Goal: Information Seeking & Learning: Learn about a topic

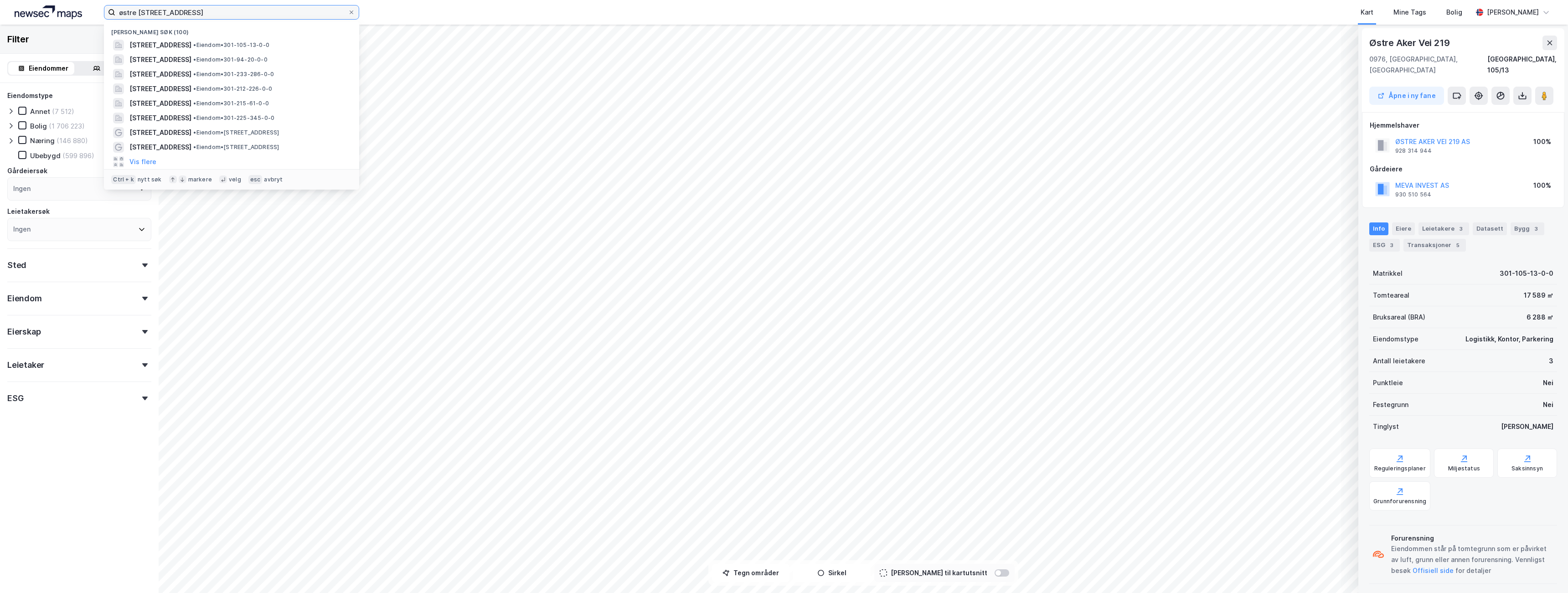
drag, startPoint x: 192, startPoint y: 10, endPoint x: 73, endPoint y: 11, distance: 119.0
click at [73, 11] on div "østre aker vei 219 Nylige søk (100) [STREET_ADDRESS] • Eiendom • 301-105-13-0-0…" at bounding box center [784, 12] width 1568 height 24
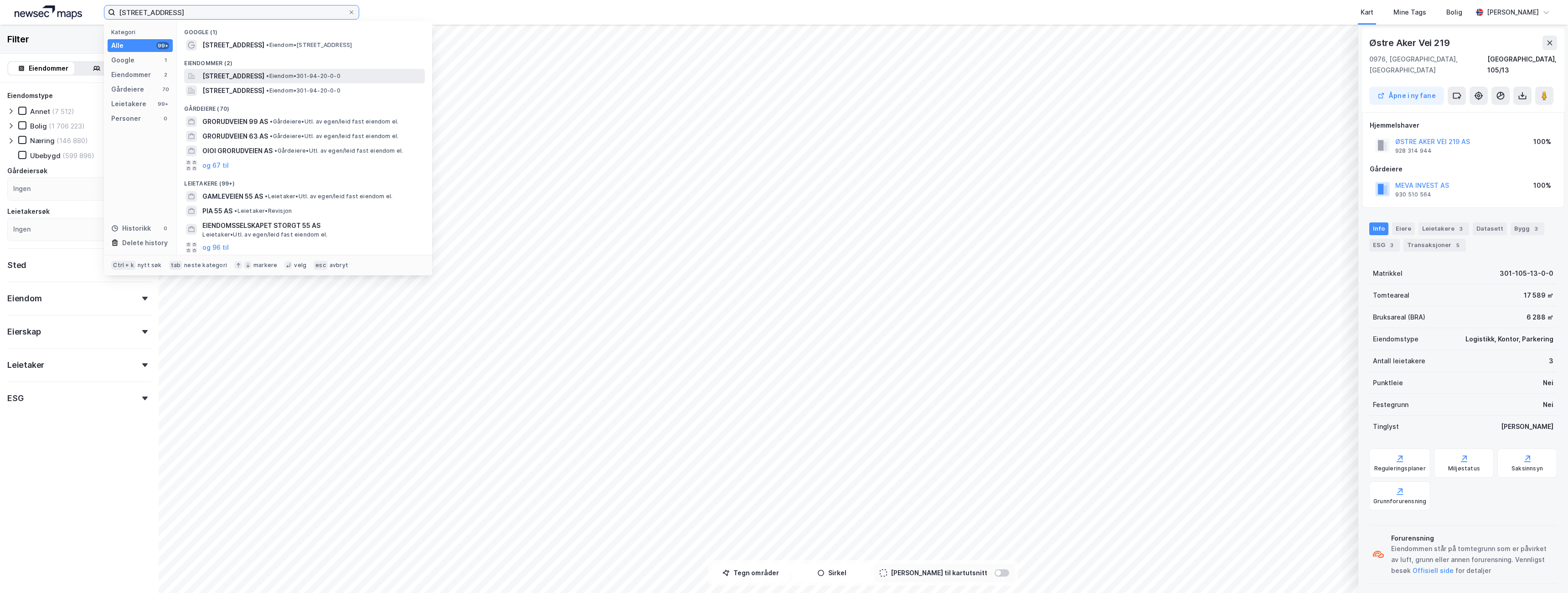
type input "[STREET_ADDRESS]"
click at [251, 77] on span "[STREET_ADDRESS]" at bounding box center [233, 76] width 62 height 11
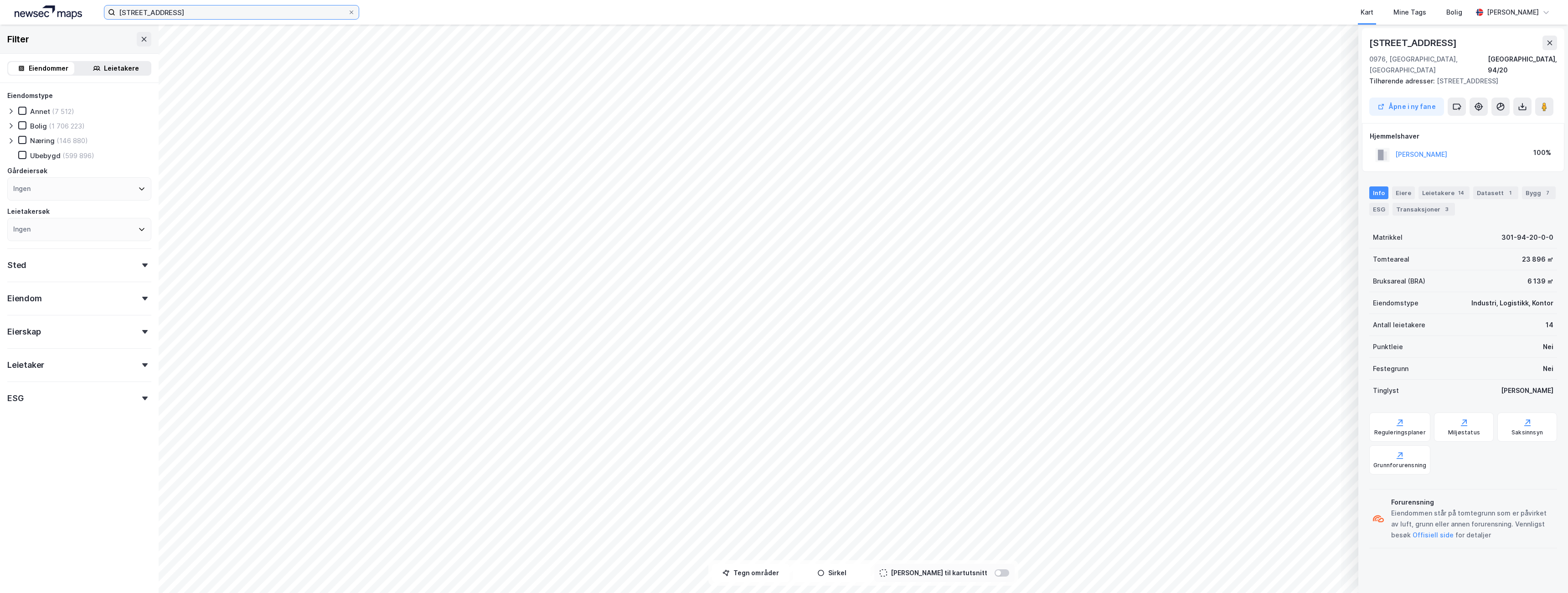
click at [235, 12] on input "[STREET_ADDRESS]" at bounding box center [231, 12] width 233 height 13
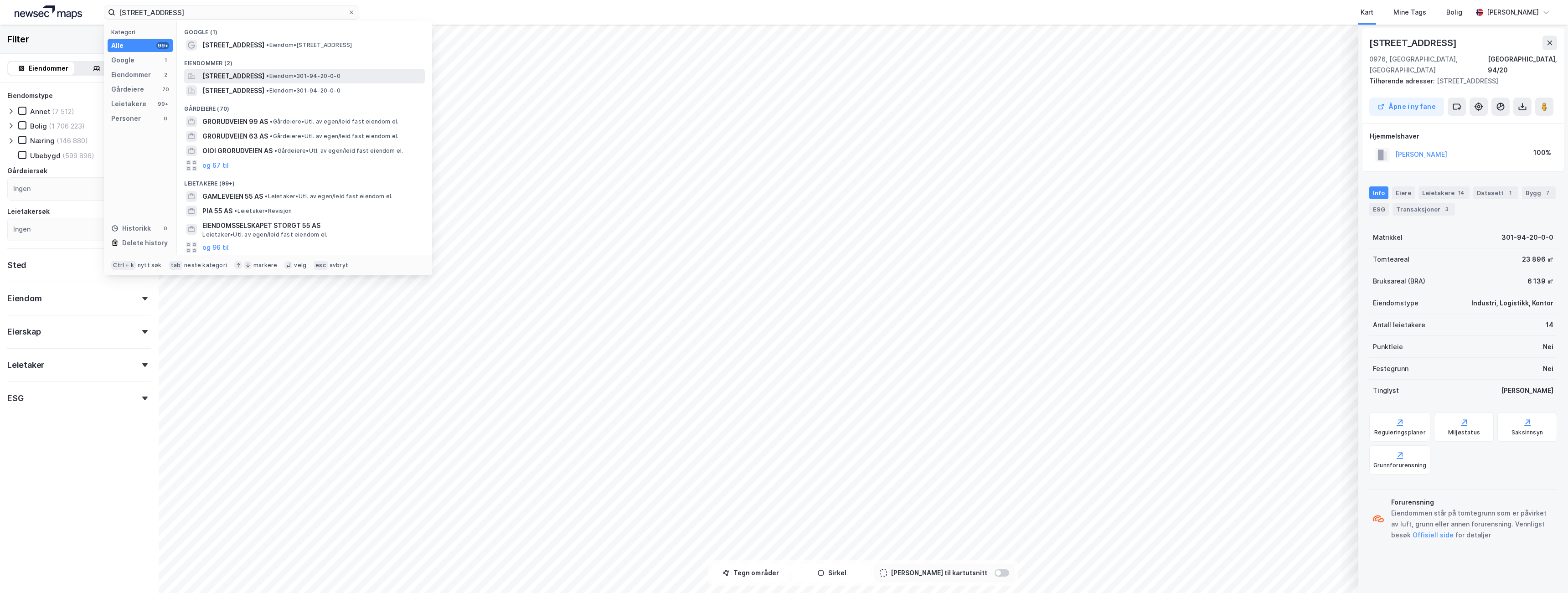
click at [248, 78] on span "[STREET_ADDRESS]" at bounding box center [233, 76] width 62 height 11
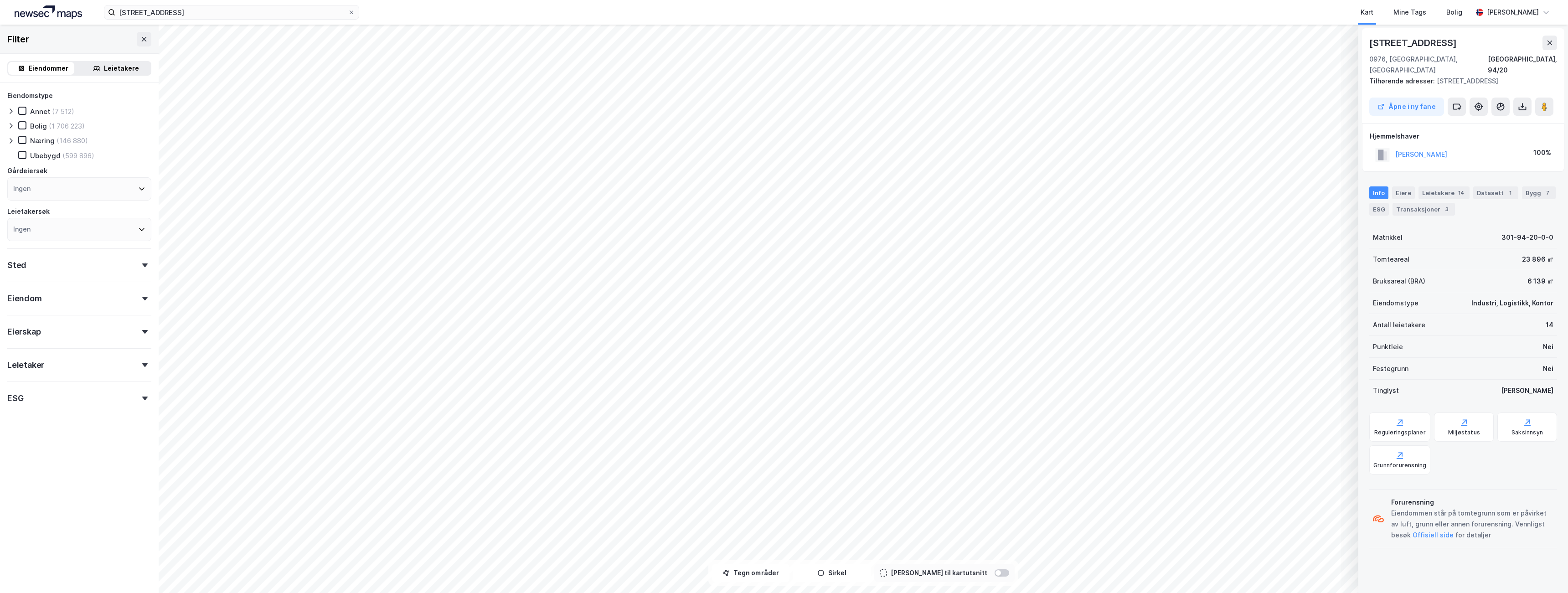
click at [1555, 51] on div "[STREET_ADDRESS], 94/20" at bounding box center [1463, 55] width 188 height 40
click at [1548, 46] on button at bounding box center [1550, 43] width 15 height 15
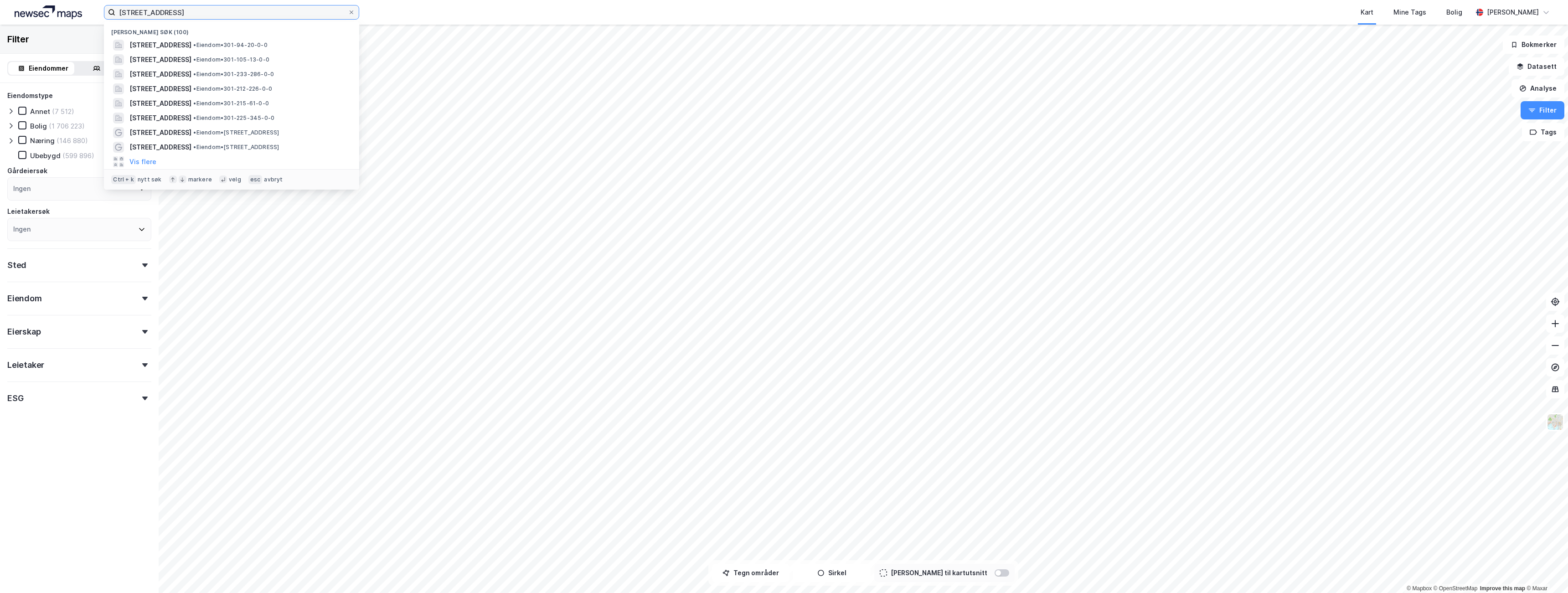
click at [191, 16] on input "[STREET_ADDRESS]" at bounding box center [231, 12] width 233 height 13
click at [172, 44] on span "[STREET_ADDRESS]" at bounding box center [161, 45] width 62 height 11
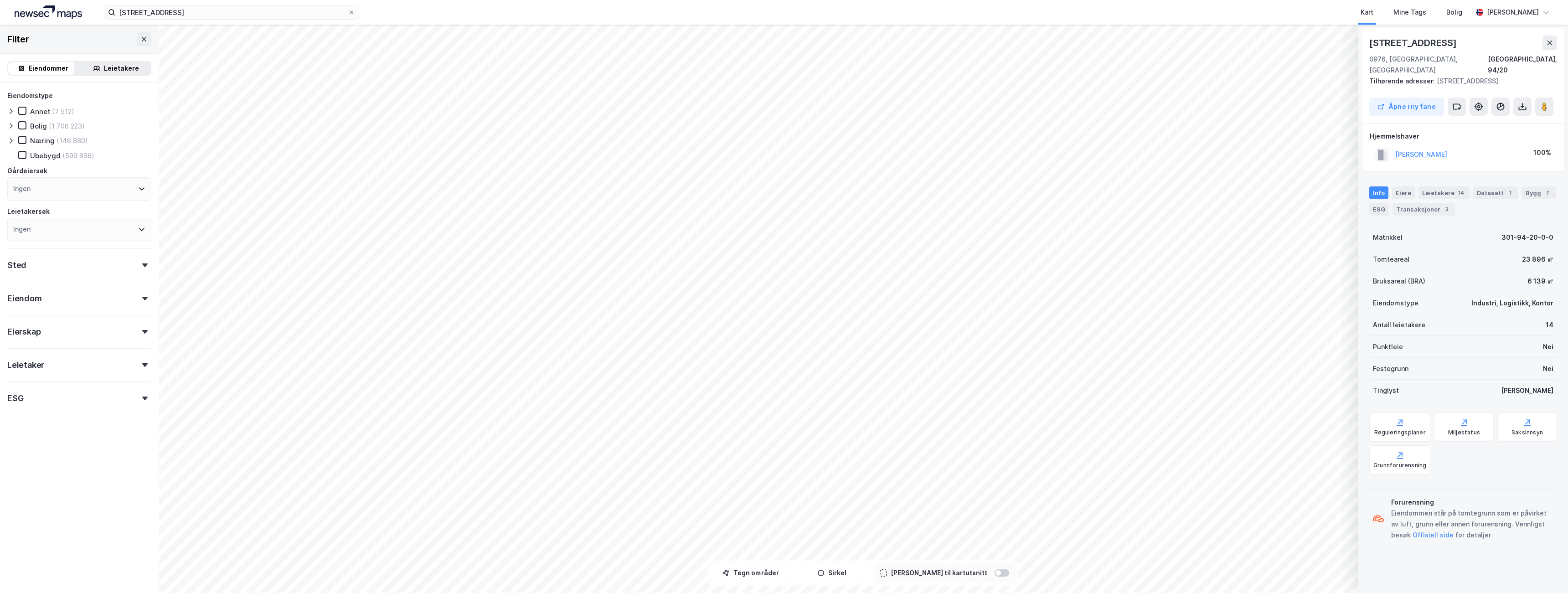
drag, startPoint x: 1309, startPoint y: 2, endPoint x: 1276, endPoint y: 8, distance: 33.5
click at [1276, 8] on div "Kart Mine Tags Bolig" at bounding box center [937, 12] width 1069 height 24
